Goal: Obtain resource: Download file/media

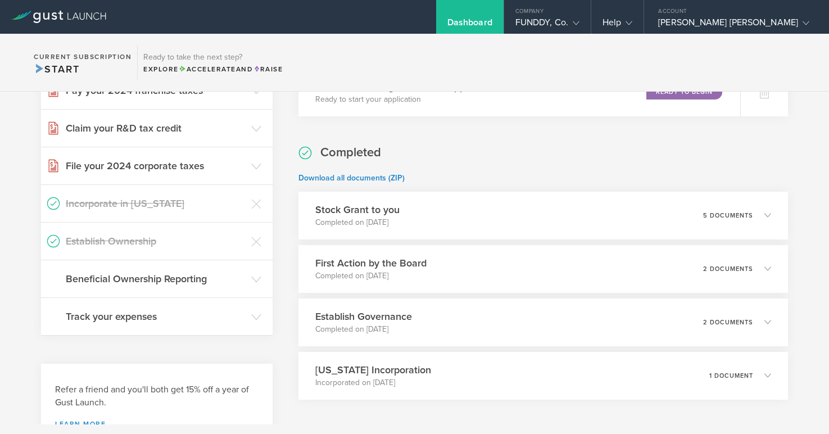
scroll to position [435, 0]
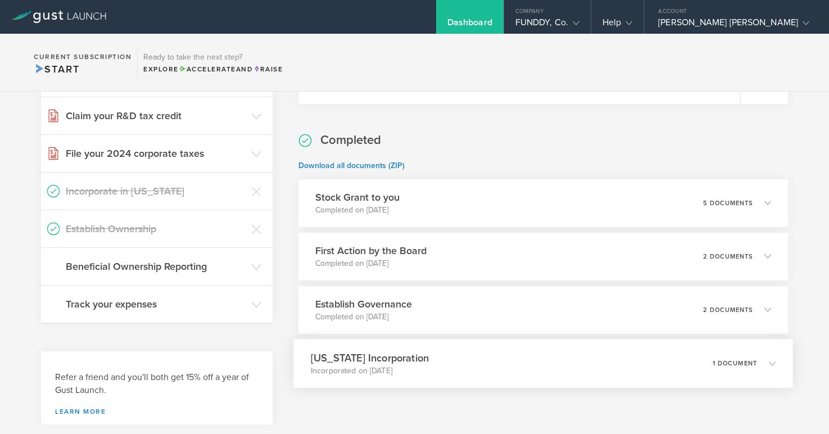
click at [605, 372] on div "[US_STATE] Incorporation Incorporated on [DATE] 1 document" at bounding box center [543, 363] width 499 height 49
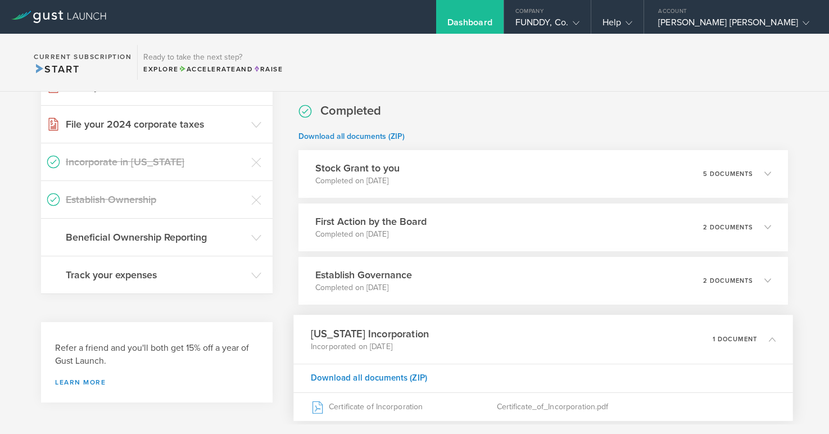
scroll to position [473, 0]
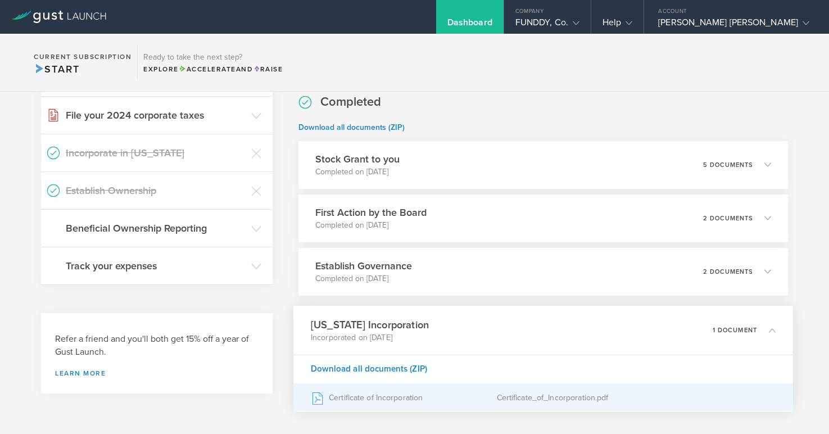
click at [569, 397] on div "Certificate_of_Incorporation.pdf" at bounding box center [636, 397] width 279 height 28
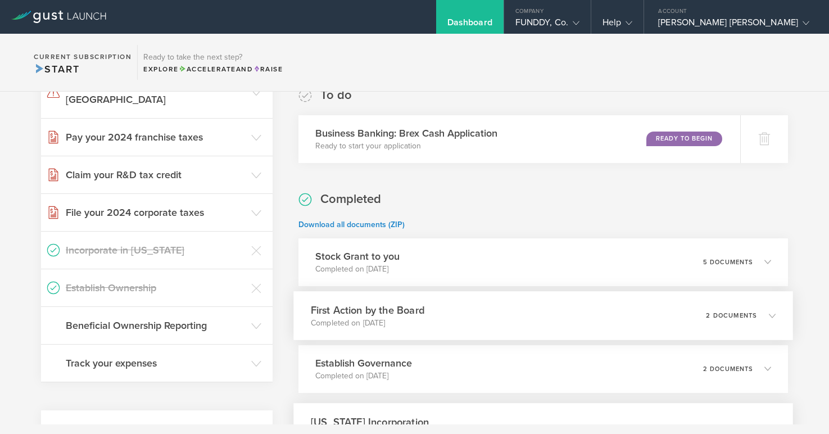
scroll to position [367, 0]
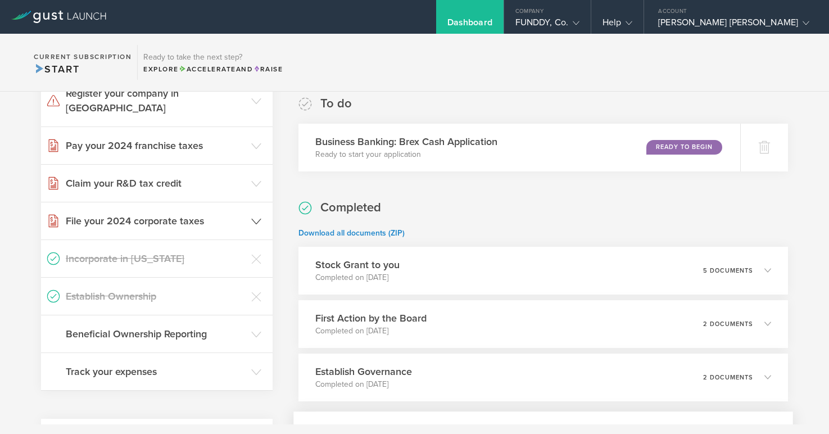
click at [261, 207] on header "File your 2024 corporate taxes" at bounding box center [156, 220] width 231 height 37
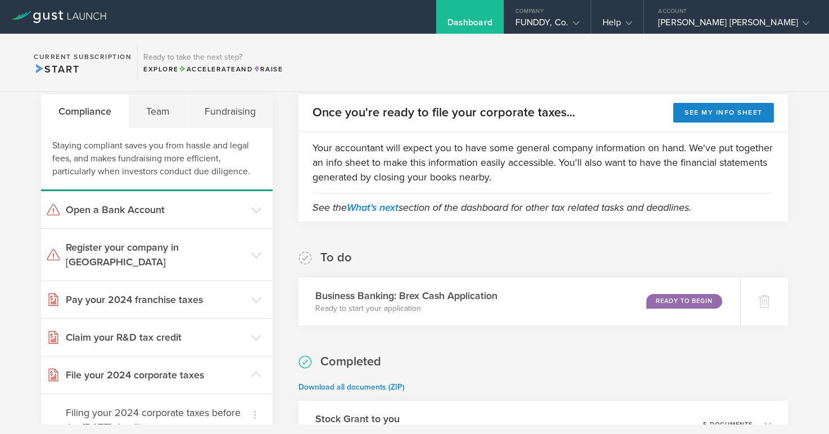
scroll to position [231, 0]
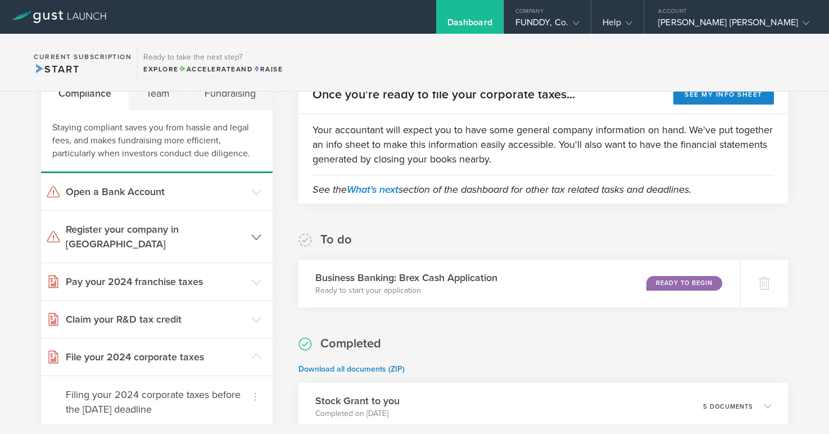
click at [260, 232] on icon at bounding box center [256, 237] width 10 height 10
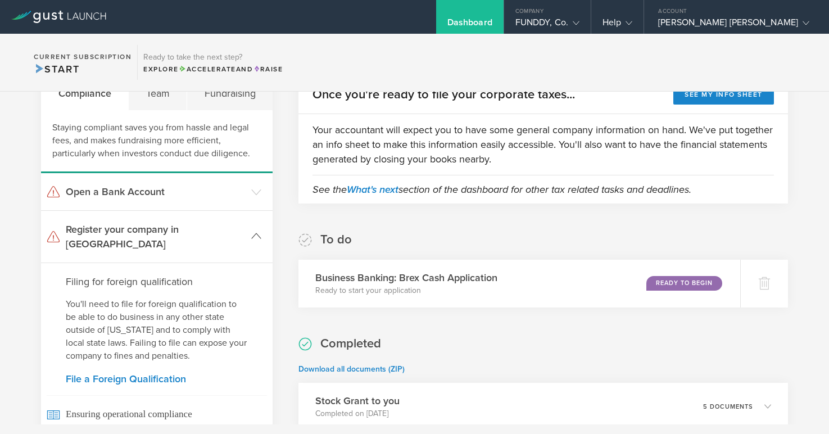
click at [260, 233] on icon at bounding box center [256, 236] width 10 height 10
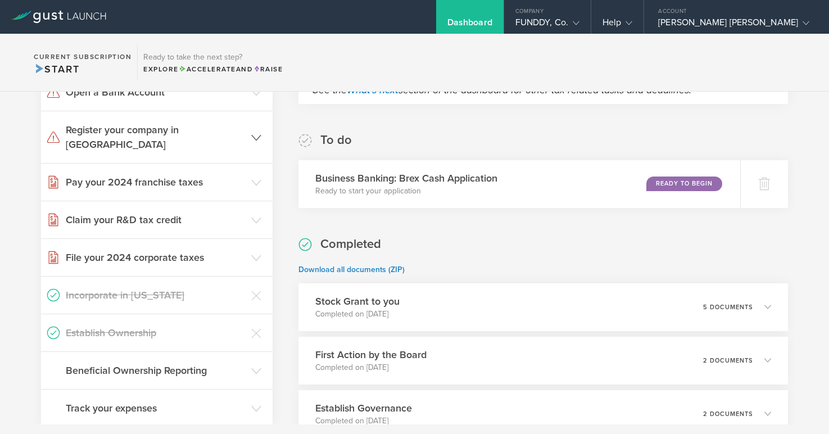
scroll to position [350, 0]
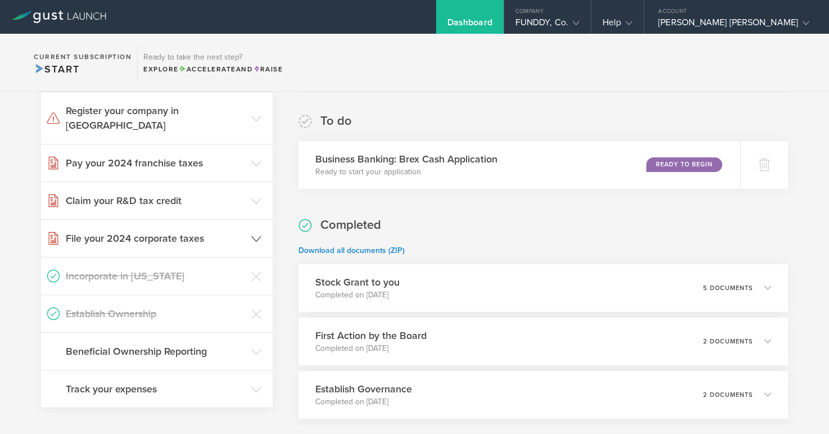
click at [256, 234] on icon at bounding box center [256, 239] width 10 height 10
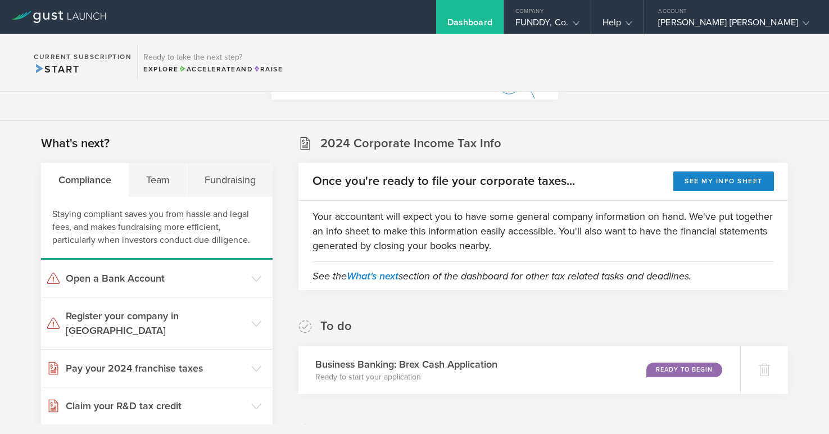
scroll to position [138, 0]
